Goal: Transaction & Acquisition: Download file/media

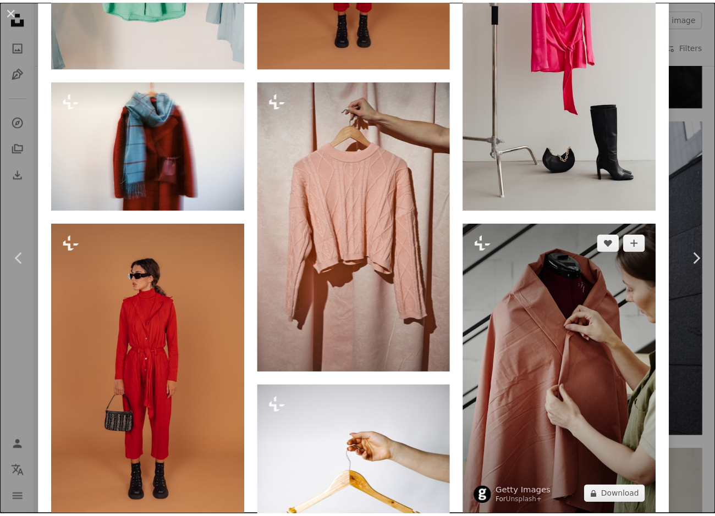
scroll to position [1760, 0]
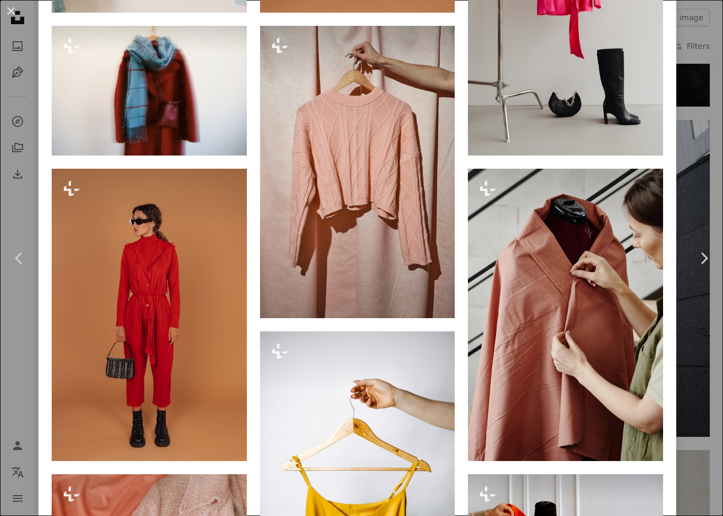
click at [693, 172] on div "An X shape Chevron left Chevron right [PERSON_NAME] For Unsplash+ A heart A plu…" at bounding box center [361, 258] width 723 height 516
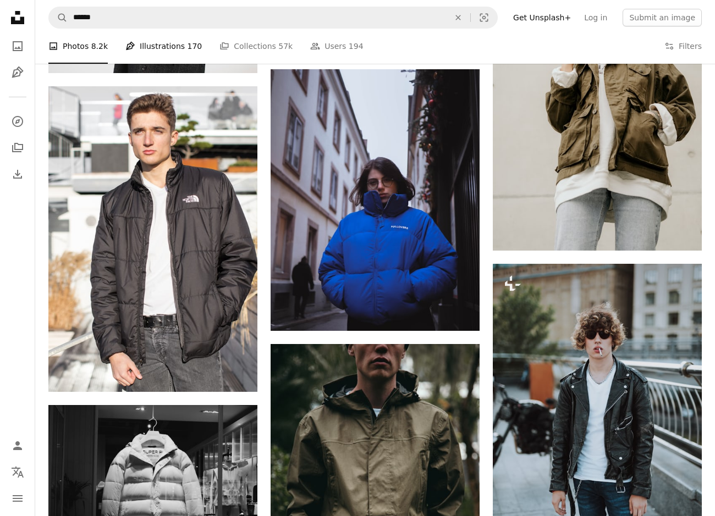
scroll to position [1155, 0]
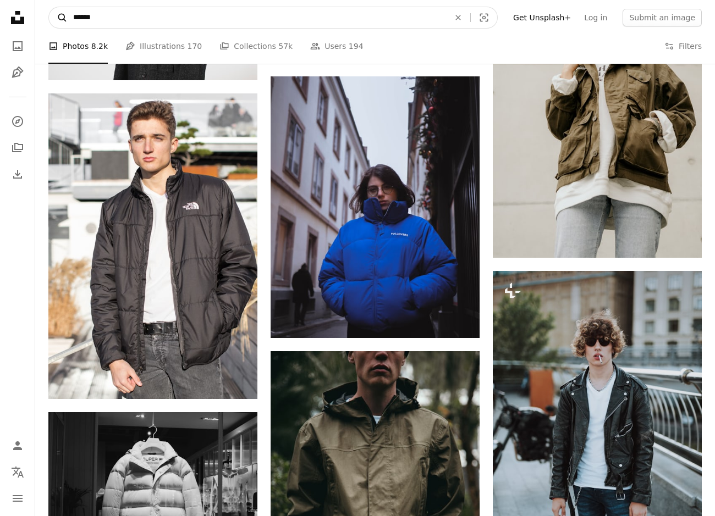
drag, startPoint x: 137, startPoint y: 25, endPoint x: 67, endPoint y: 26, distance: 71.0
click at [67, 26] on form "A magnifying glass ****** An X shape Visual search" at bounding box center [272, 18] width 449 height 22
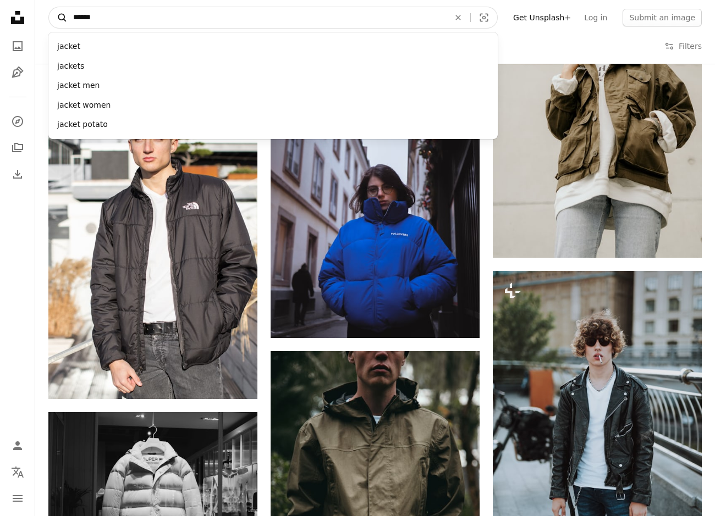
paste input "*******"
type input "**********"
click at [49, 7] on button "A magnifying glass" at bounding box center [58, 17] width 19 height 21
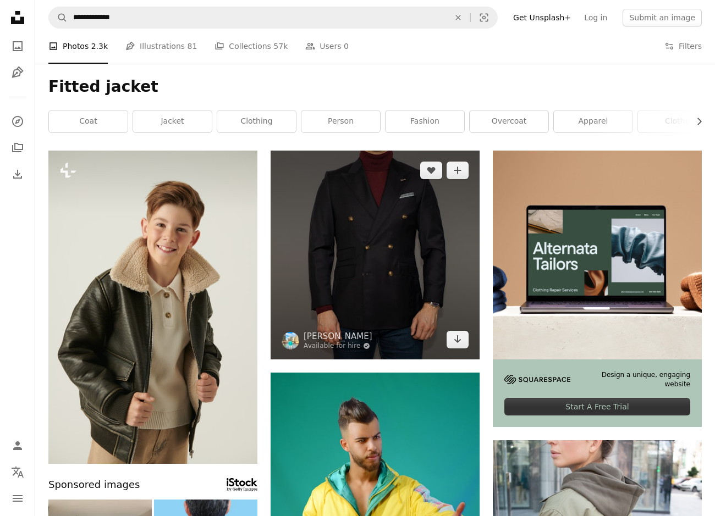
click at [404, 233] on img at bounding box center [375, 255] width 209 height 209
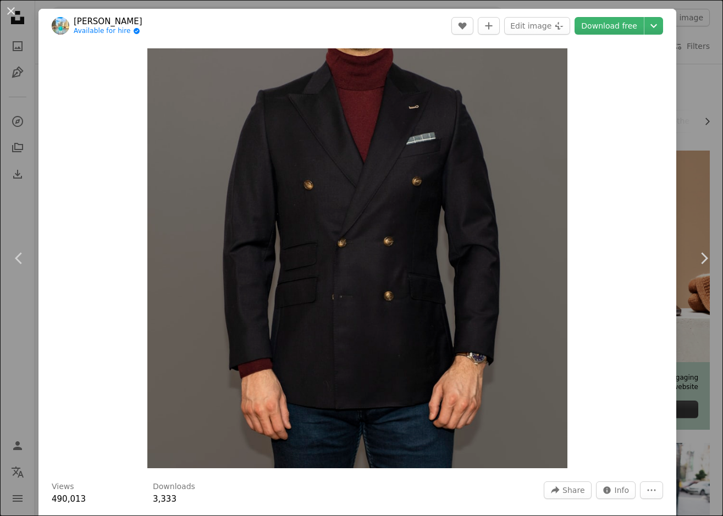
click at [680, 27] on div "An X shape Chevron left Chevron right [PERSON_NAME] Available for hire A checkm…" at bounding box center [361, 258] width 723 height 516
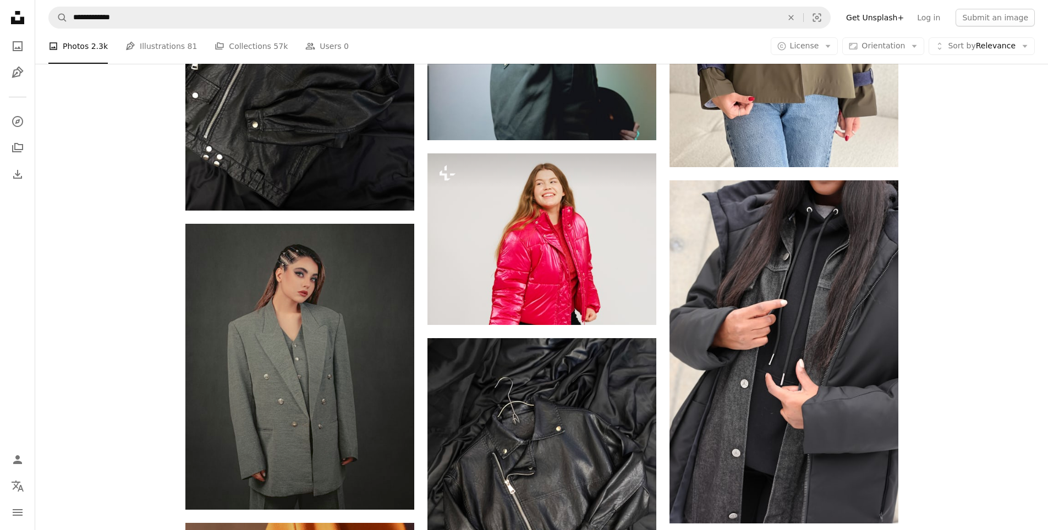
scroll to position [871, 0]
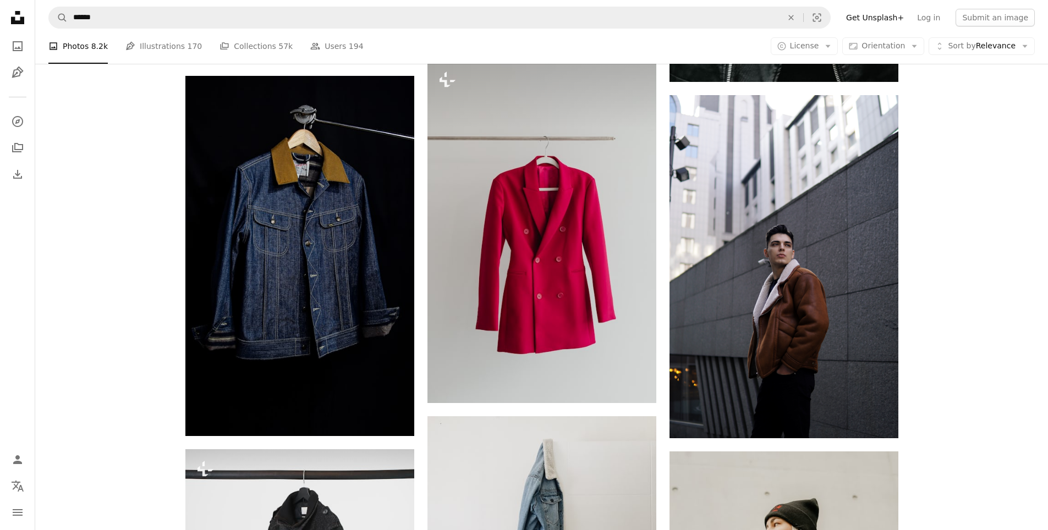
scroll to position [715, 0]
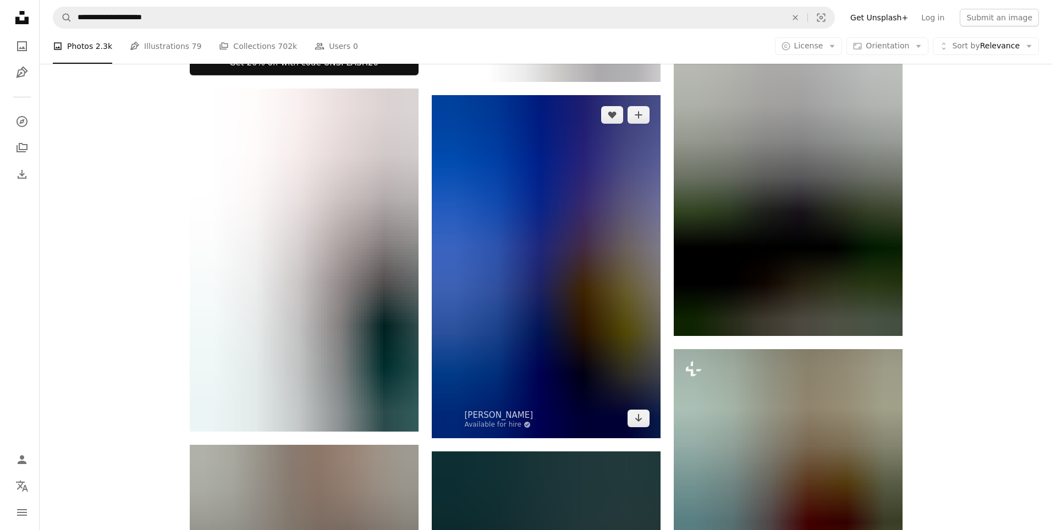
scroll to position [715, 0]
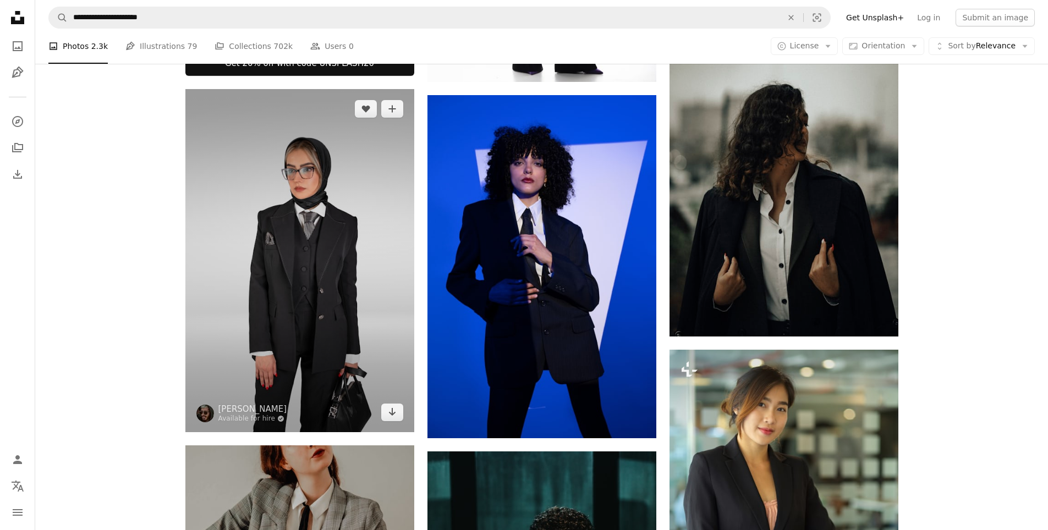
click at [315, 302] on img at bounding box center [299, 260] width 229 height 343
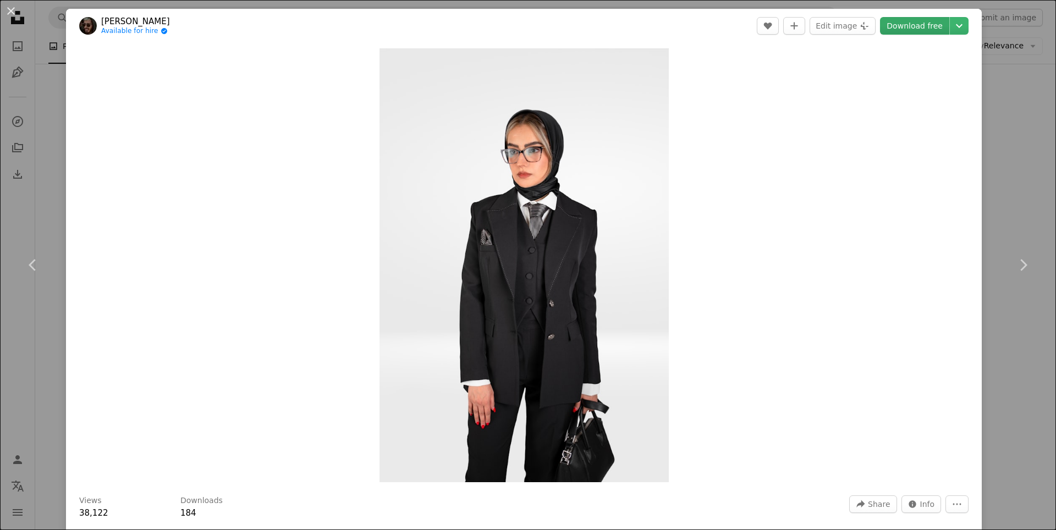
click at [723, 20] on link "Download free" at bounding box center [914, 26] width 69 height 18
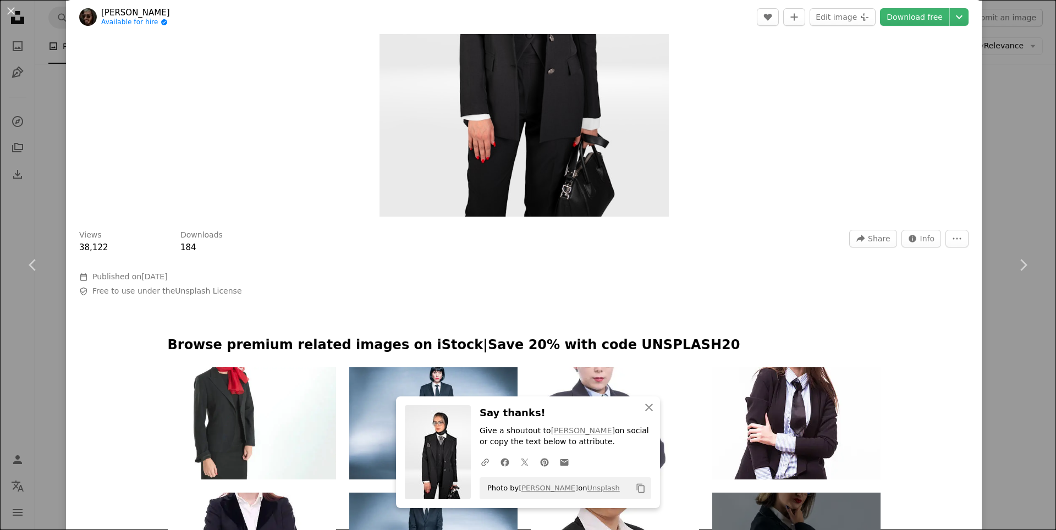
scroll to position [220, 0]
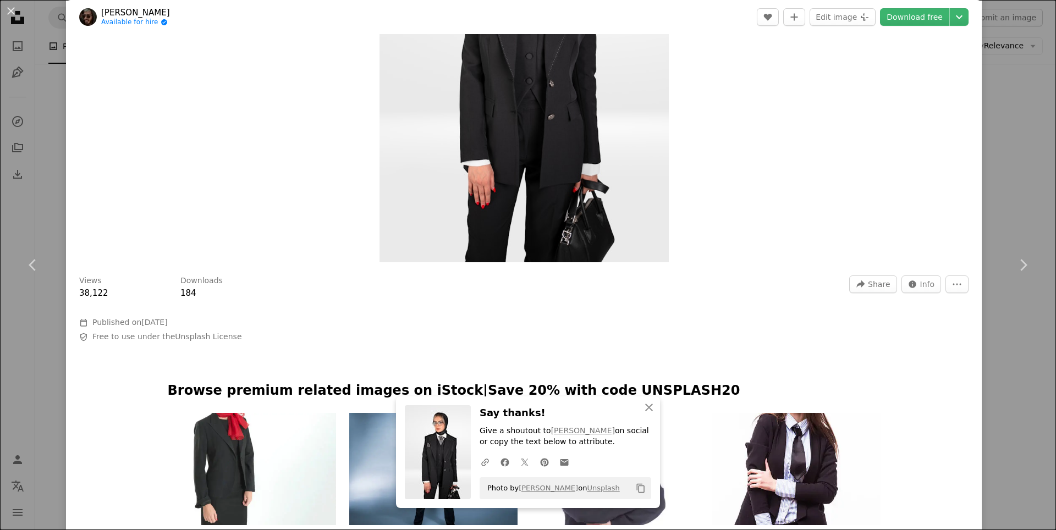
click at [723, 61] on div "An X shape Chevron left Chevron right [PERSON_NAME] Kia Available for hire A ch…" at bounding box center [528, 265] width 1056 height 530
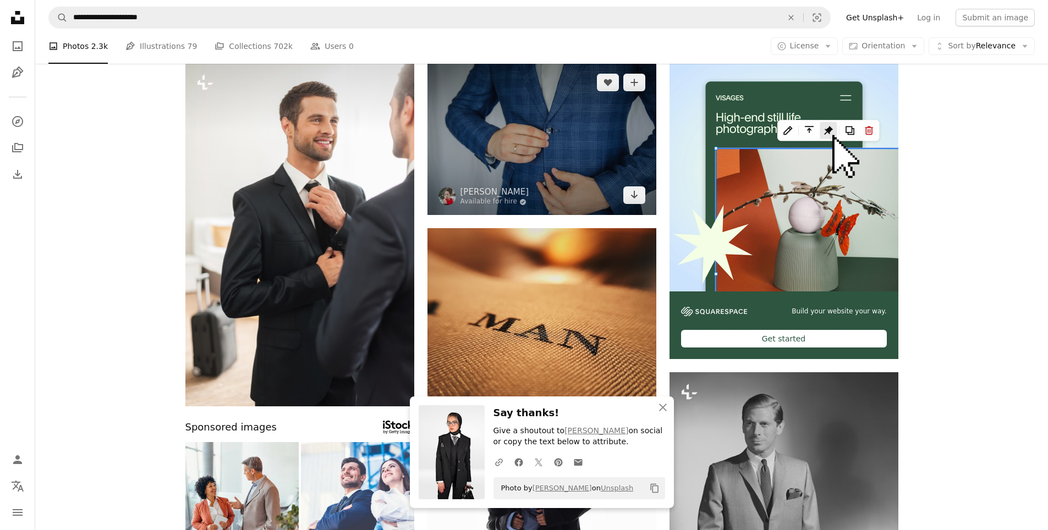
scroll to position [55, 0]
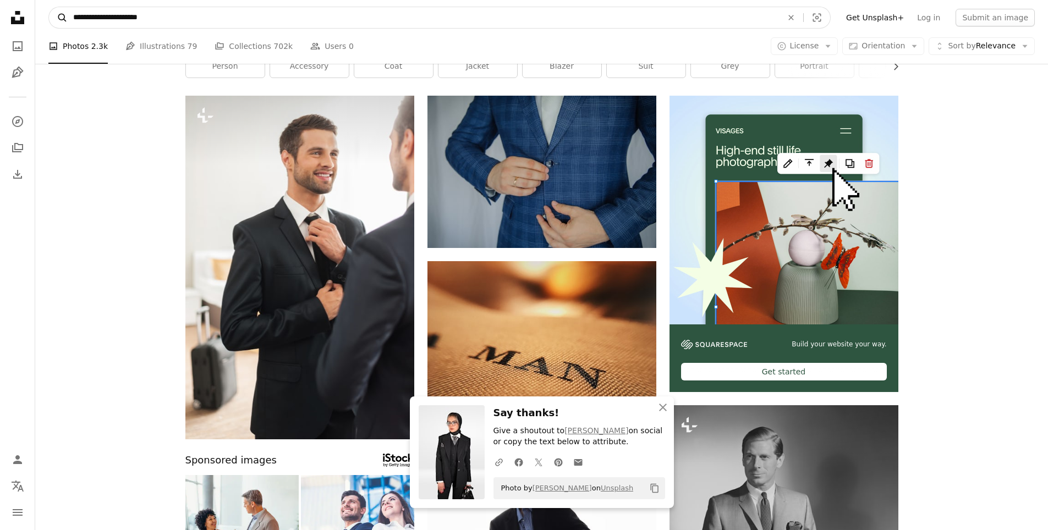
drag, startPoint x: 199, startPoint y: 23, endPoint x: 49, endPoint y: 16, distance: 150.3
click at [49, 16] on form "**********" at bounding box center [439, 18] width 782 height 22
paste input "Find visuals sitewide"
type input "**********"
click button "A magnifying glass" at bounding box center [58, 17] width 19 height 21
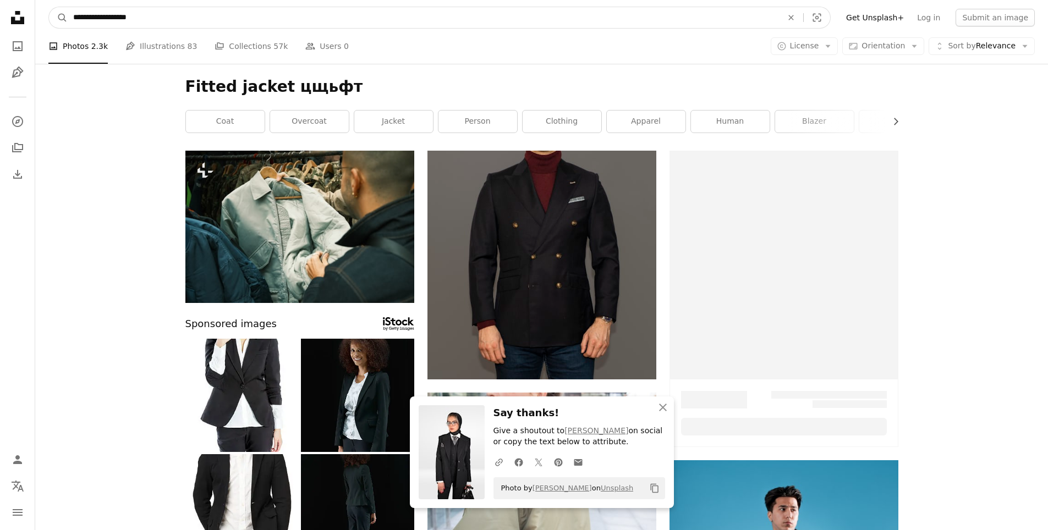
drag, startPoint x: 163, startPoint y: 19, endPoint x: 114, endPoint y: 24, distance: 49.8
click at [114, 24] on input "**********" at bounding box center [423, 17] width 711 height 21
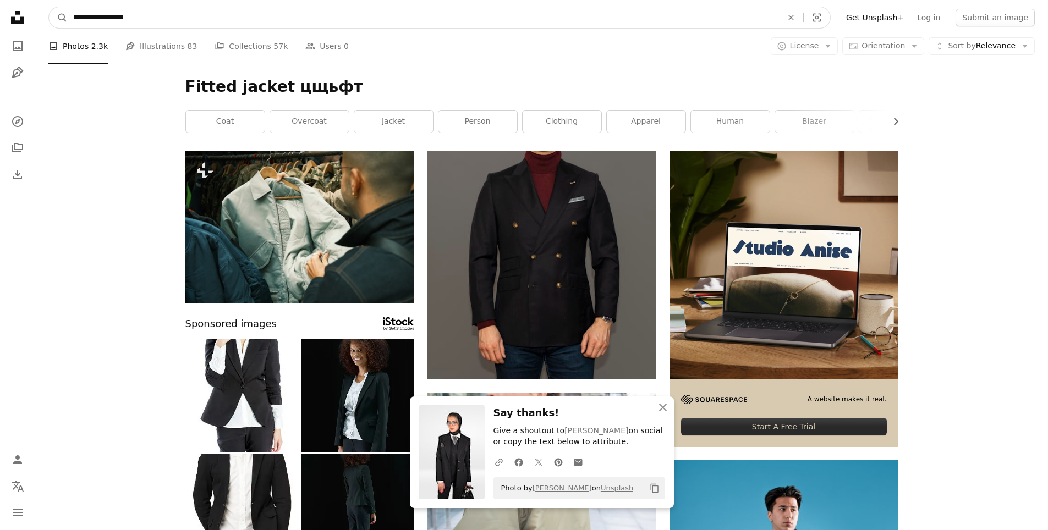
type input "**********"
click button "A magnifying glass" at bounding box center [58, 17] width 19 height 21
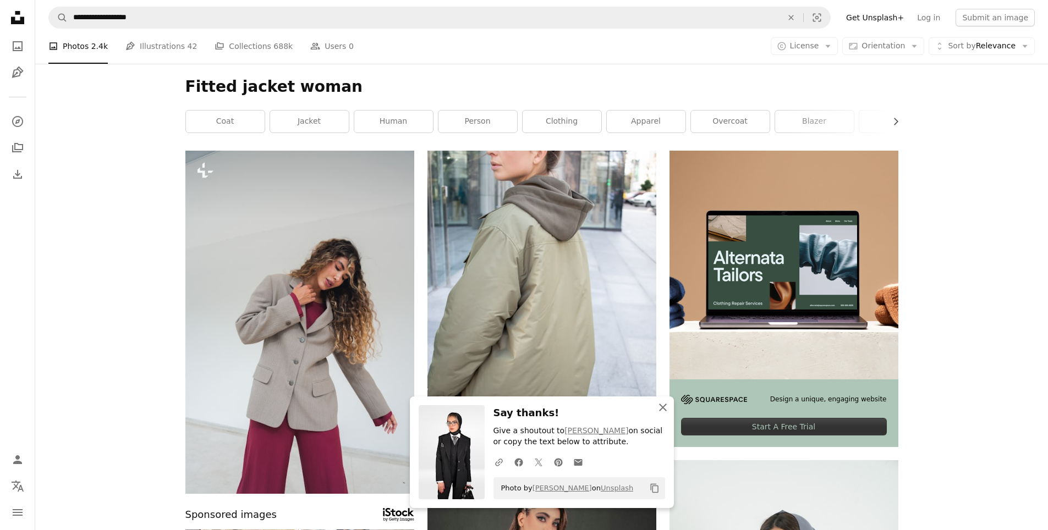
click at [658, 410] on icon "An X shape" at bounding box center [662, 407] width 13 height 13
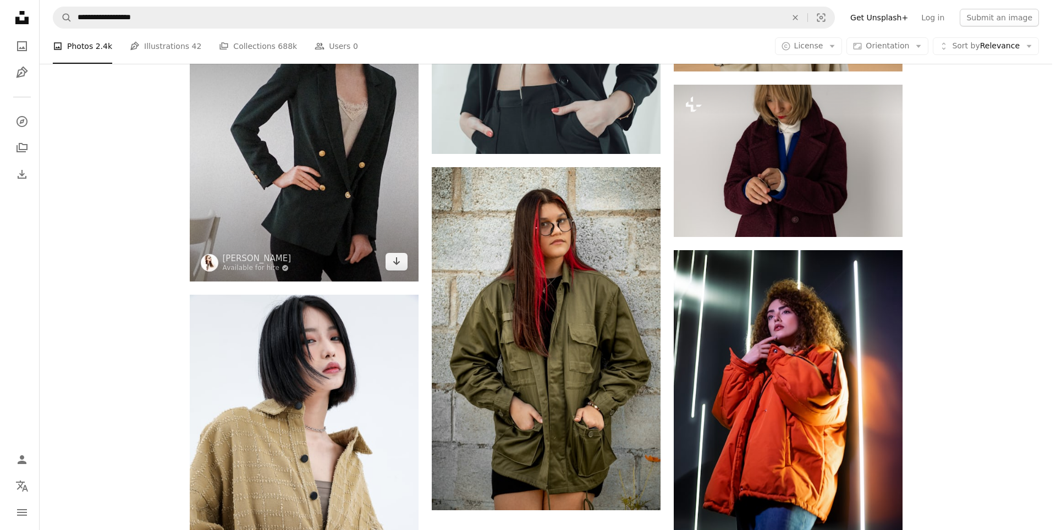
scroll to position [1870, 0]
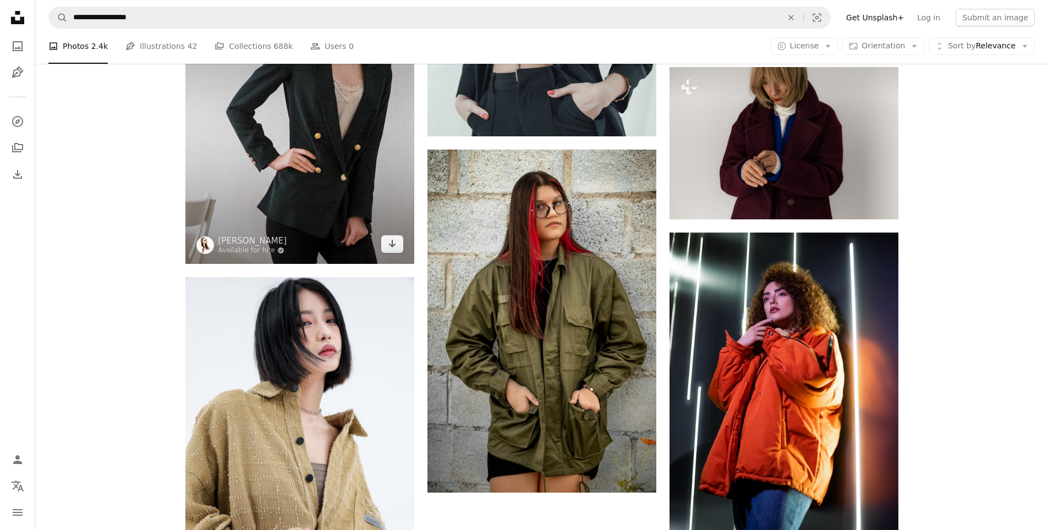
click at [324, 183] on img at bounding box center [299, 133] width 229 height 261
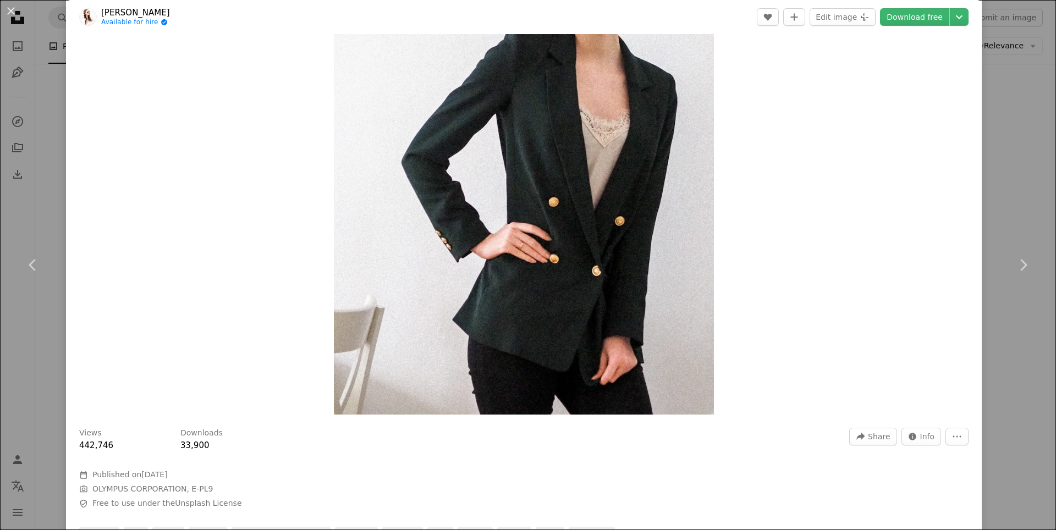
scroll to position [55, 0]
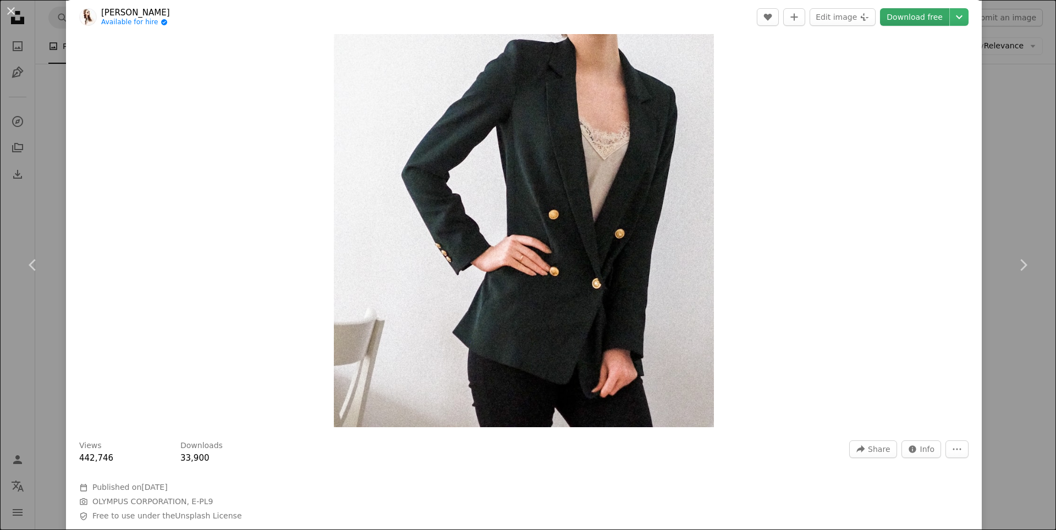
drag, startPoint x: 880, startPoint y: 26, endPoint x: 885, endPoint y: 25, distance: 5.5
click at [723, 26] on header "[PERSON_NAME] Available for hire A checkmark inside of a circle A heart A plus …" at bounding box center [524, 17] width 916 height 34
click at [723, 23] on link "Download free" at bounding box center [914, 17] width 69 height 18
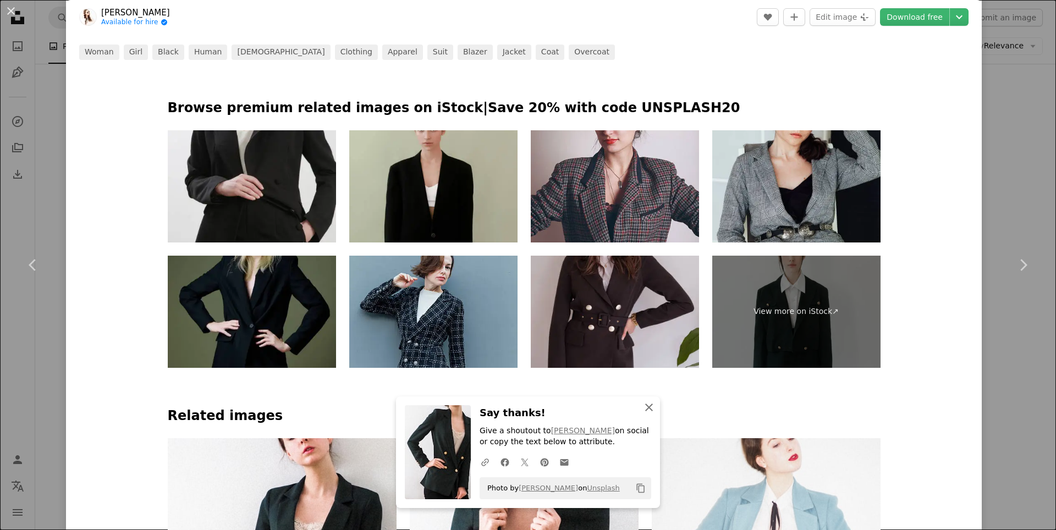
click at [645, 405] on icon "button" at bounding box center [649, 408] width 8 height 8
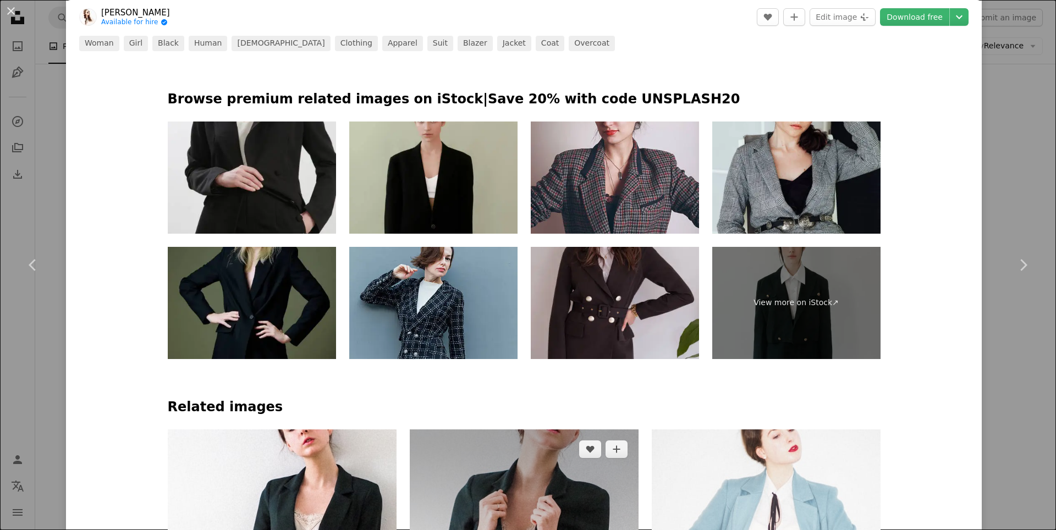
scroll to position [550, 0]
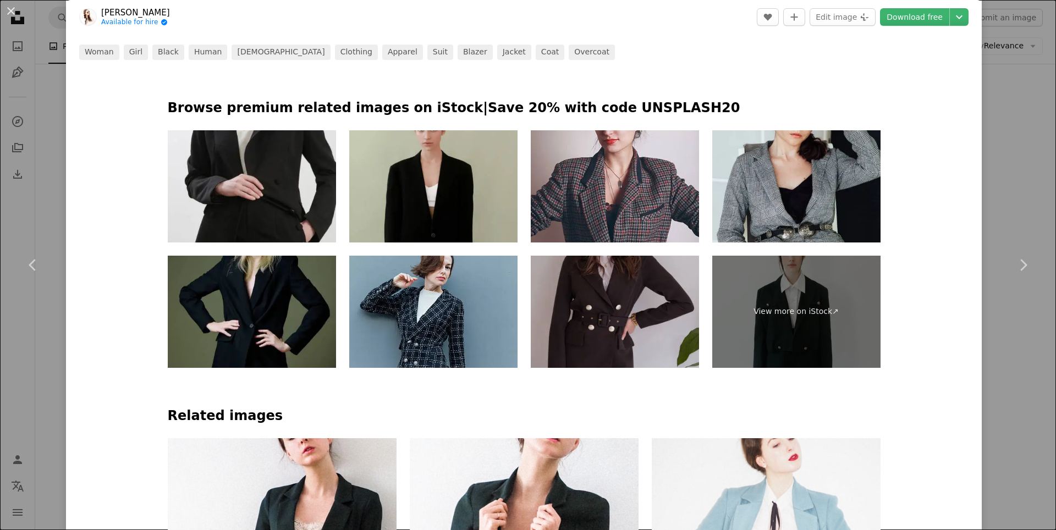
click at [608, 307] on img at bounding box center [615, 312] width 168 height 112
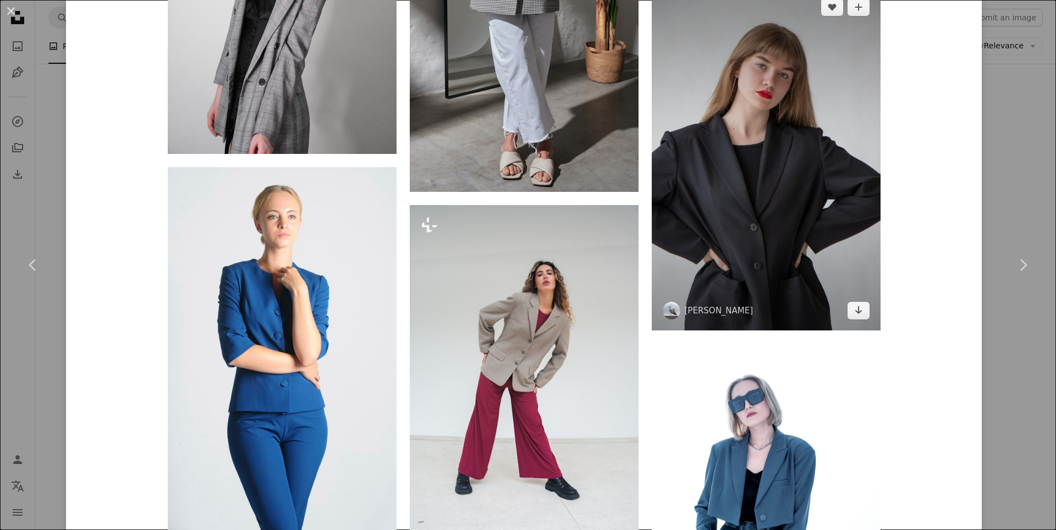
scroll to position [2915, 0]
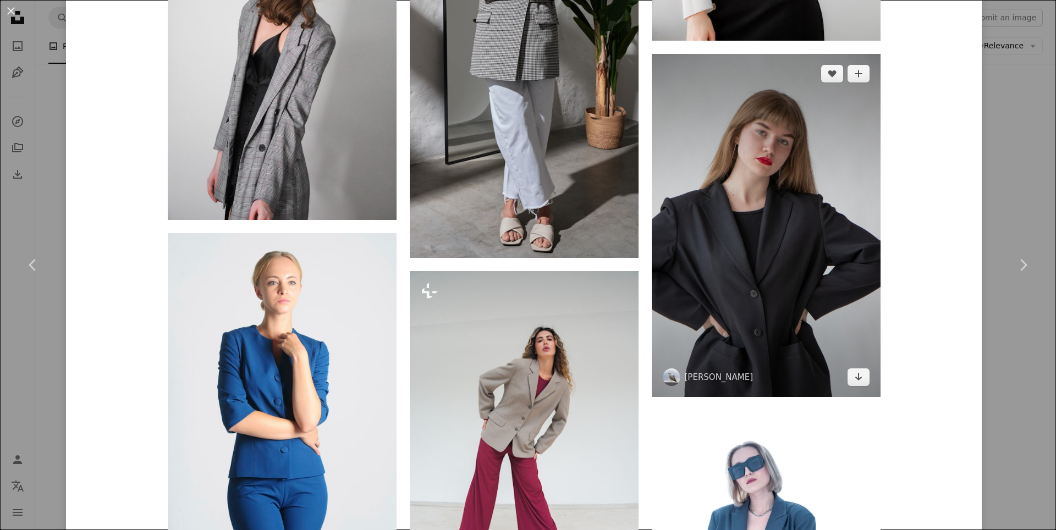
click at [723, 290] on img at bounding box center [766, 225] width 229 height 343
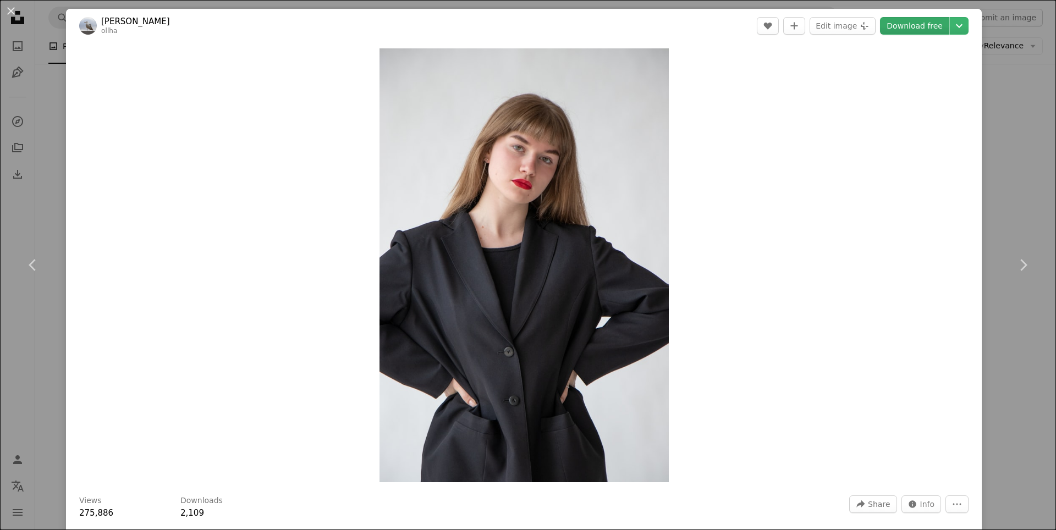
click at [723, 31] on link "Download free" at bounding box center [914, 26] width 69 height 18
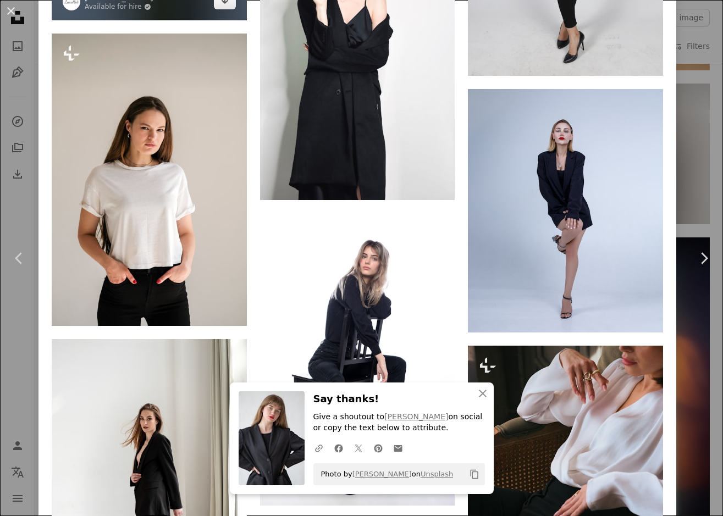
scroll to position [5442, 0]
